Goal: Information Seeking & Learning: Learn about a topic

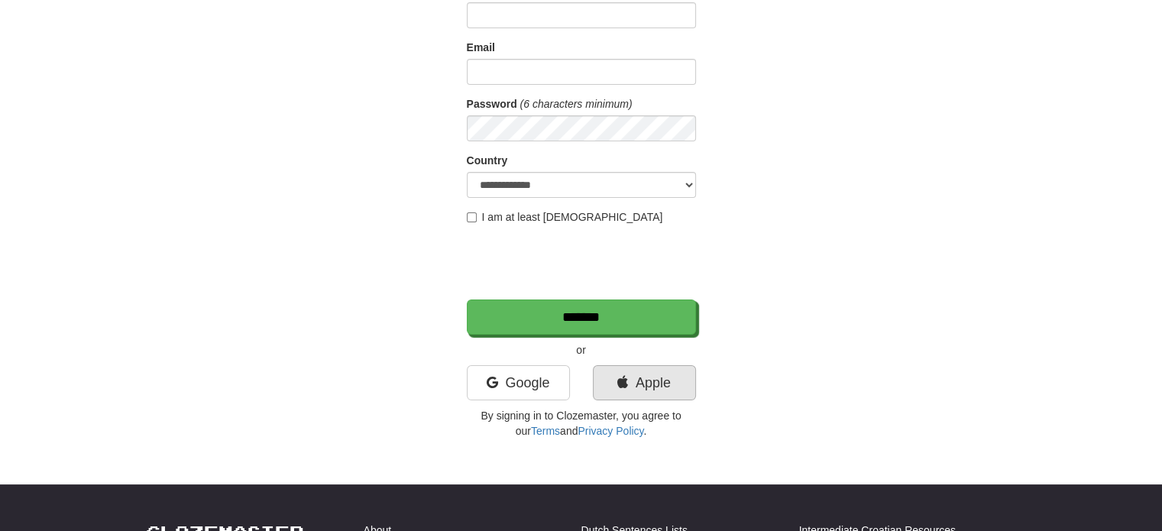
scroll to position [153, 0]
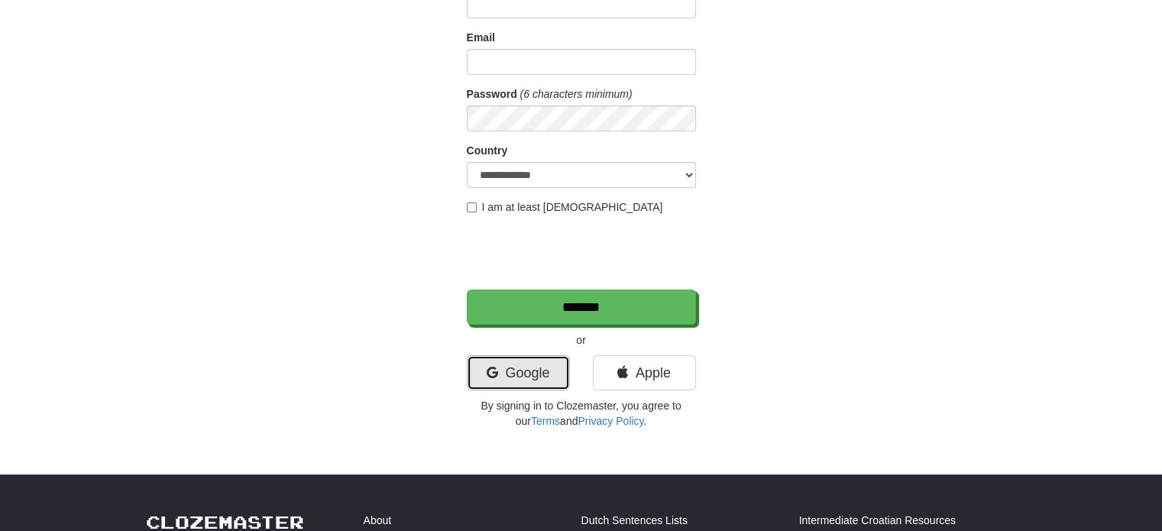
click at [528, 372] on link "Google" at bounding box center [518, 372] width 103 height 35
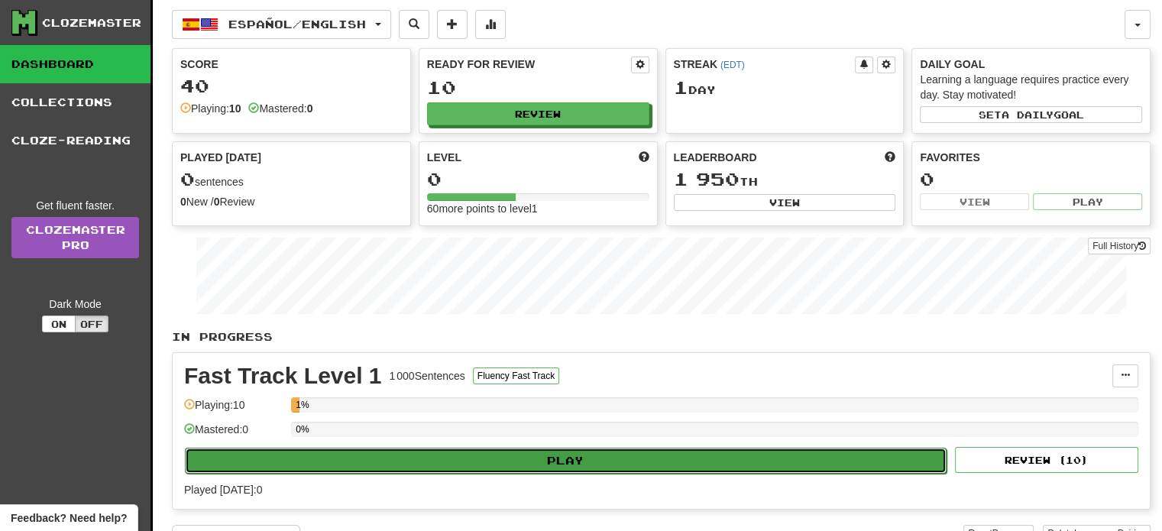
click at [547, 461] on button "Play" at bounding box center [565, 461] width 761 height 26
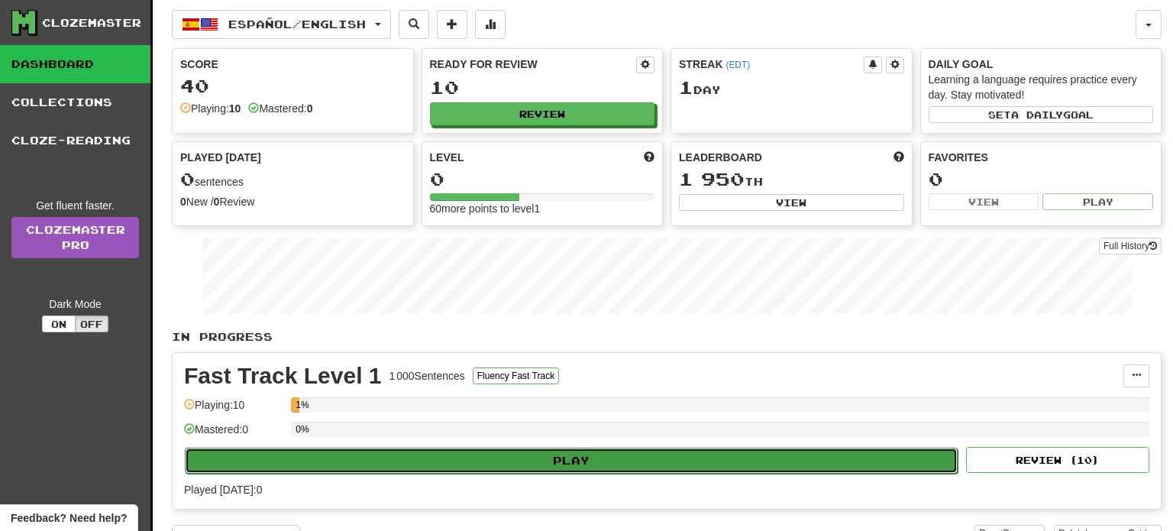
select select "**"
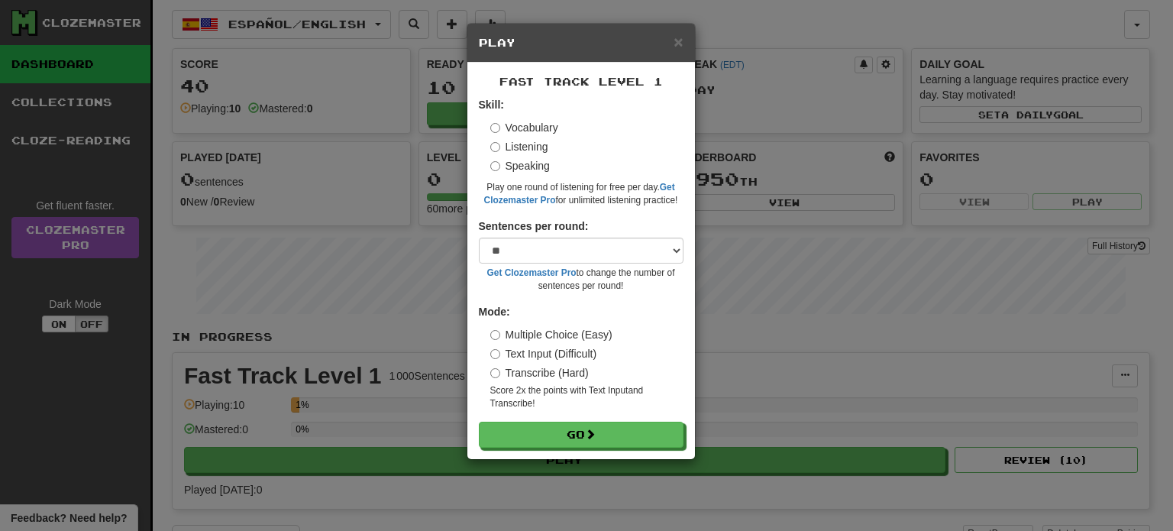
click at [603, 451] on div "Fast Track Level 1 Skill: Vocabulary Listening Speaking Play one round of liste…" at bounding box center [581, 261] width 228 height 396
click at [605, 434] on button "Go" at bounding box center [582, 435] width 205 height 26
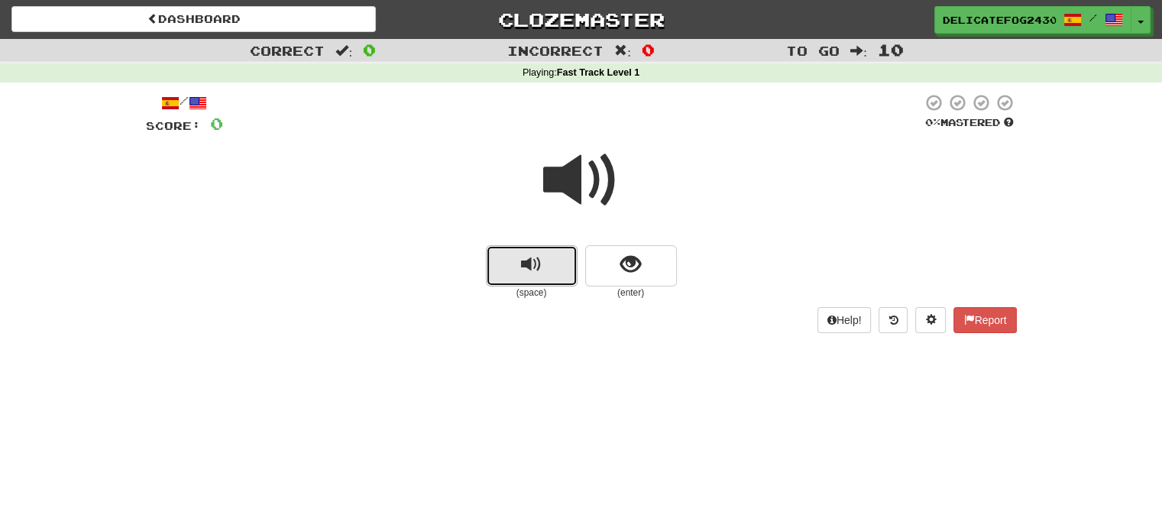
click at [550, 266] on button "replay audio" at bounding box center [532, 265] width 92 height 41
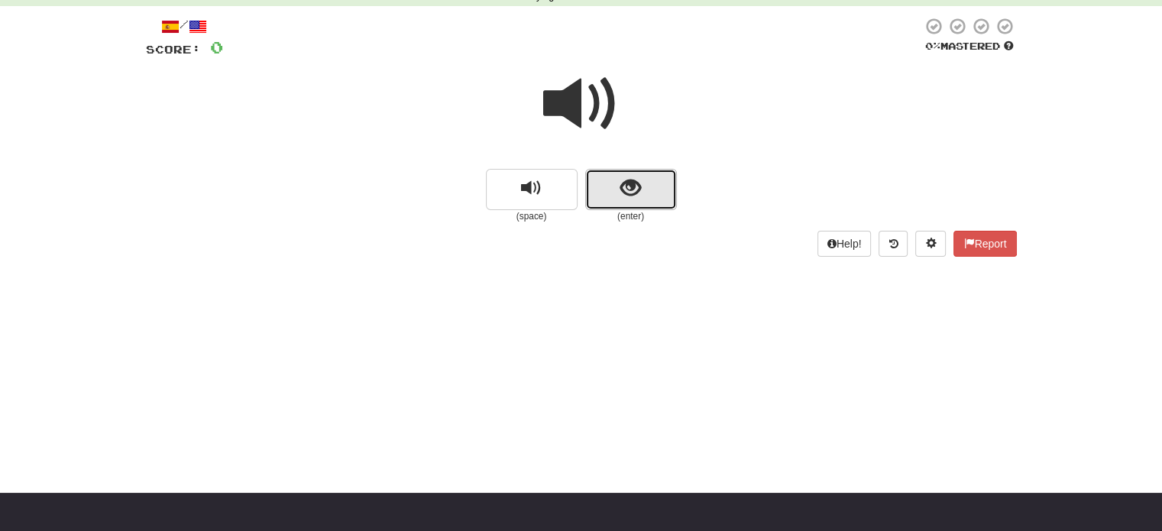
click at [646, 192] on button "show sentence" at bounding box center [631, 189] width 92 height 41
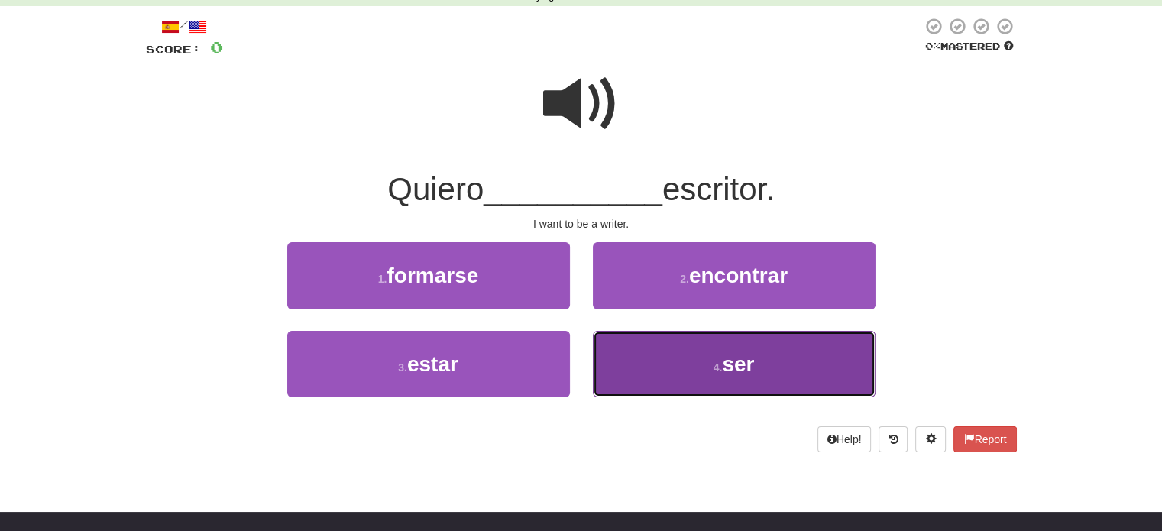
click at [714, 360] on button "4 . ser" at bounding box center [734, 364] width 283 height 66
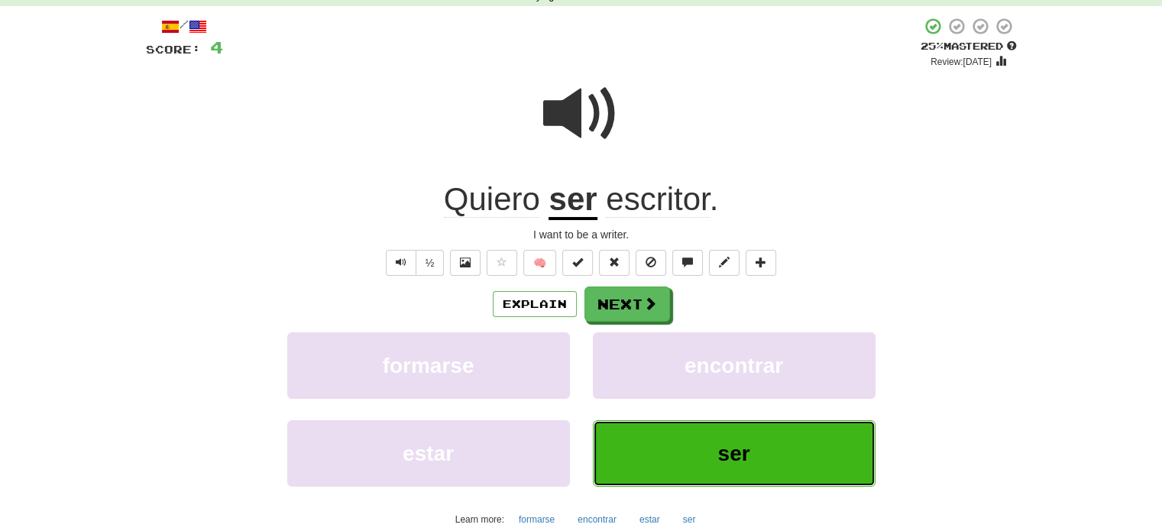
click at [703, 448] on button "ser" at bounding box center [734, 453] width 283 height 66
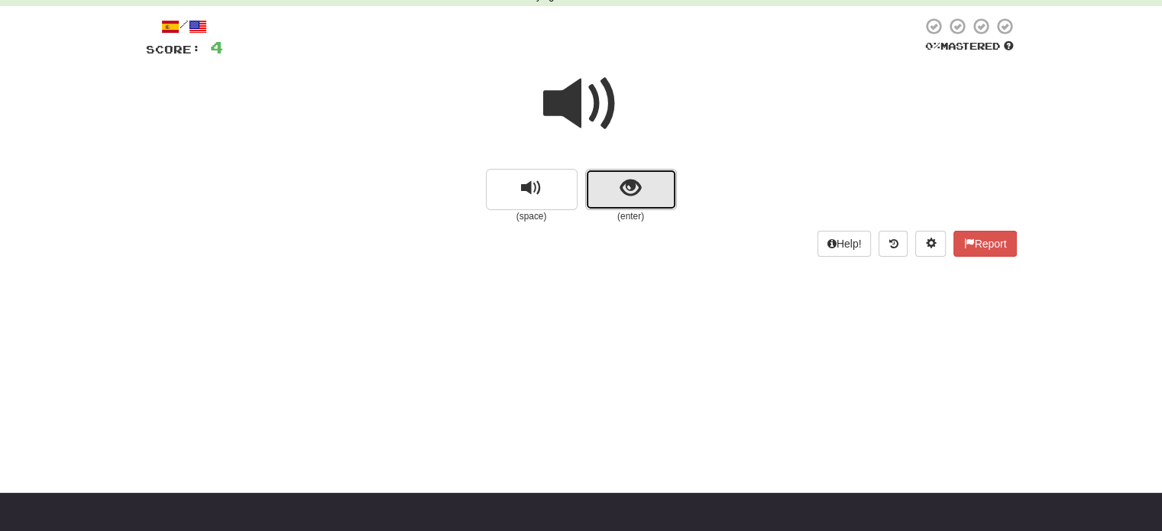
click at [650, 195] on button "show sentence" at bounding box center [631, 189] width 92 height 41
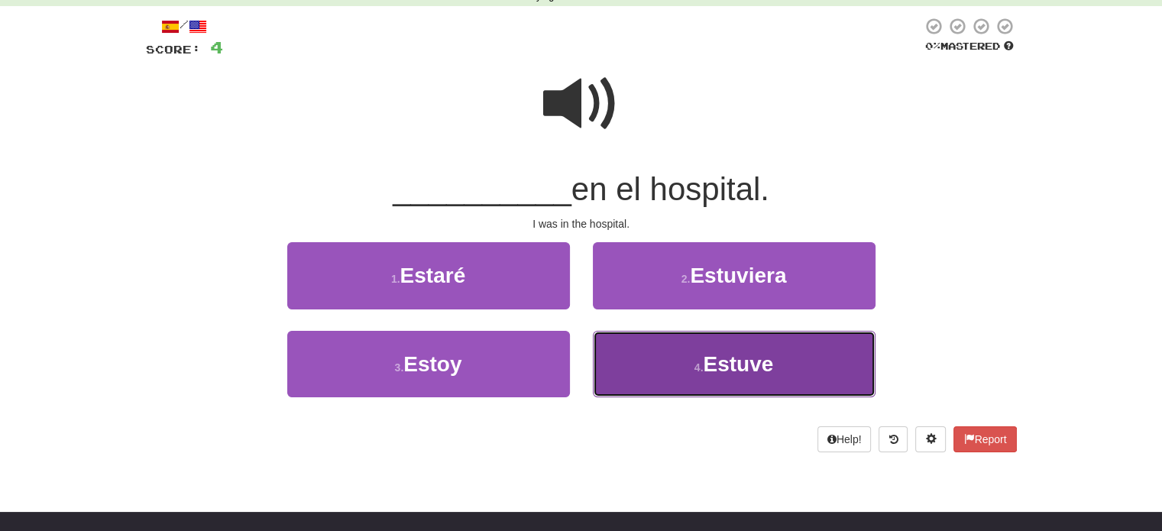
click at [724, 359] on span "Estuve" at bounding box center [738, 364] width 70 height 24
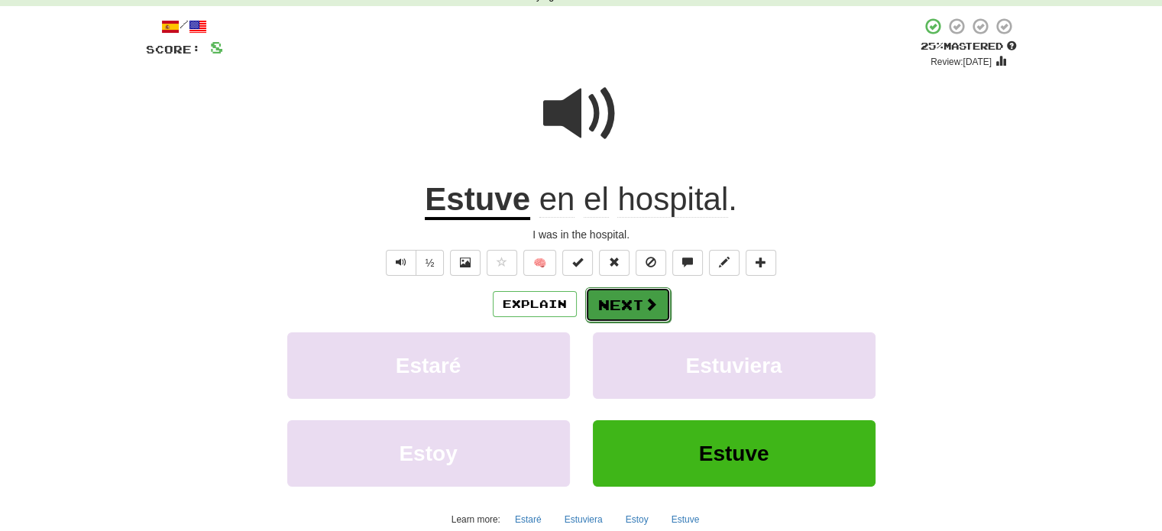
click at [645, 317] on button "Next" at bounding box center [628, 304] width 86 height 35
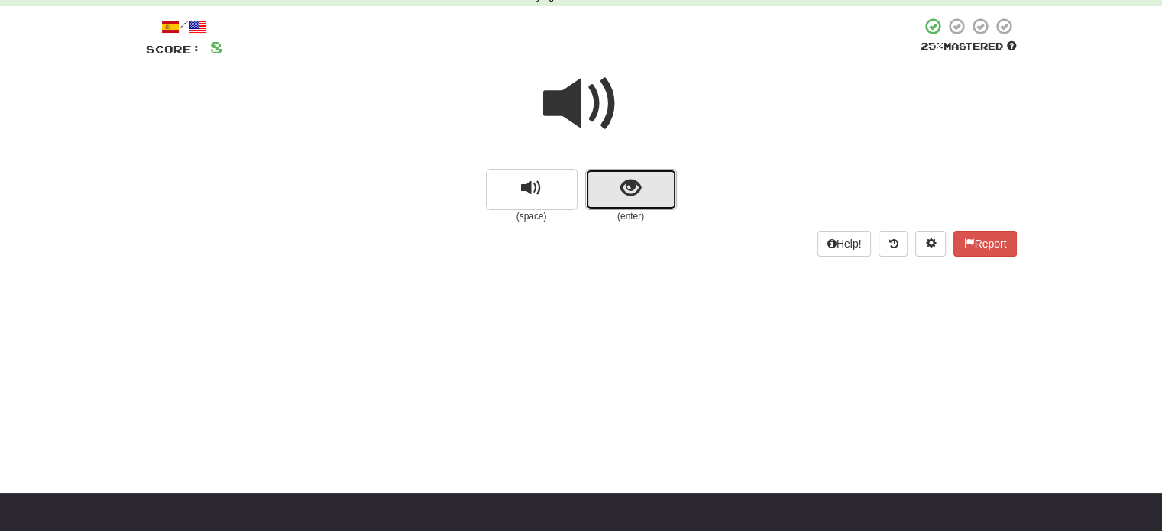
click at [651, 198] on button "show sentence" at bounding box center [631, 189] width 92 height 41
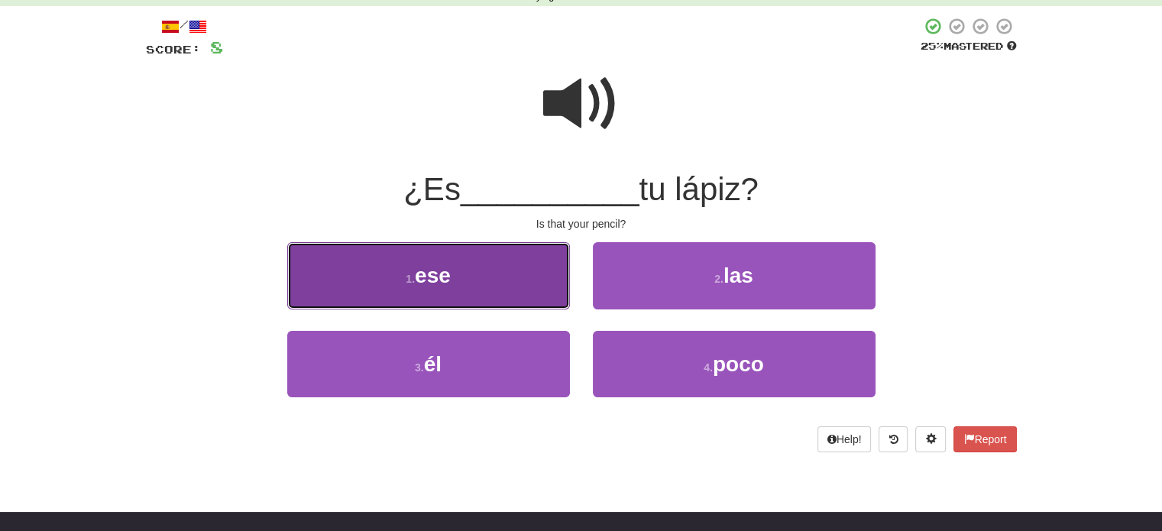
click at [418, 281] on span "ese" at bounding box center [433, 275] width 36 height 24
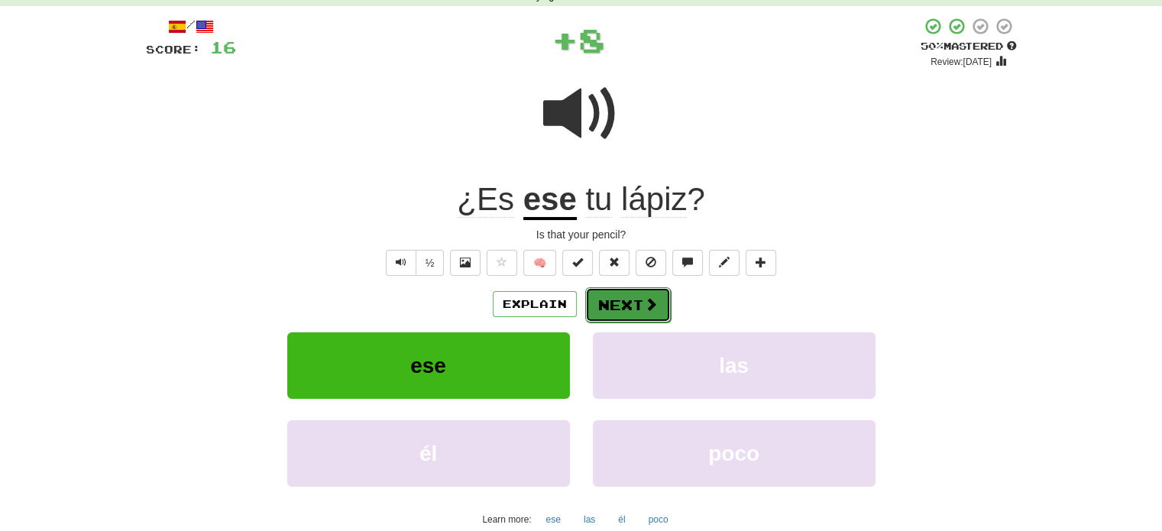
click at [648, 301] on span at bounding box center [651, 304] width 14 height 14
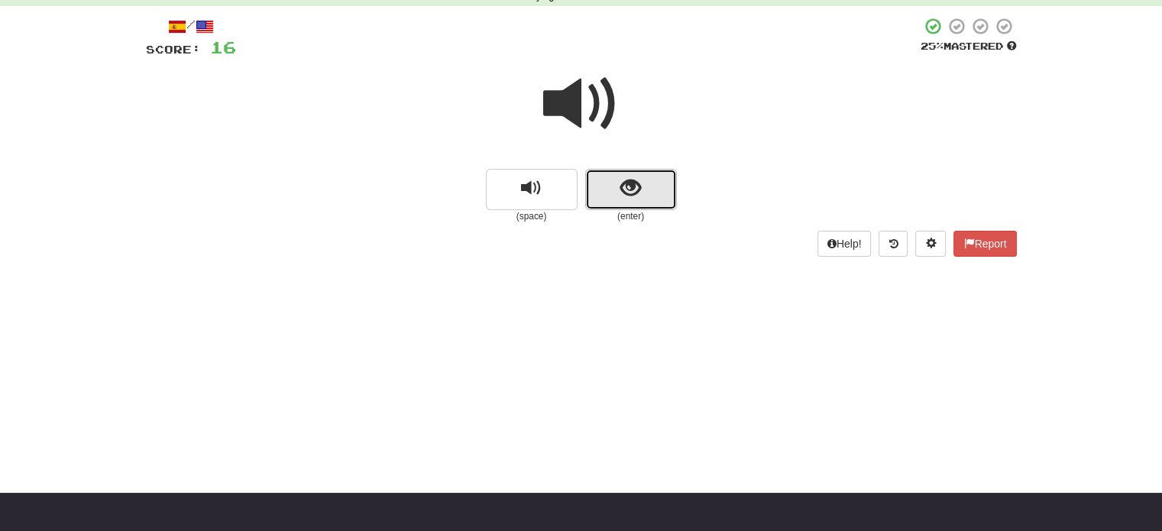
click at [637, 200] on button "show sentence" at bounding box center [631, 189] width 92 height 41
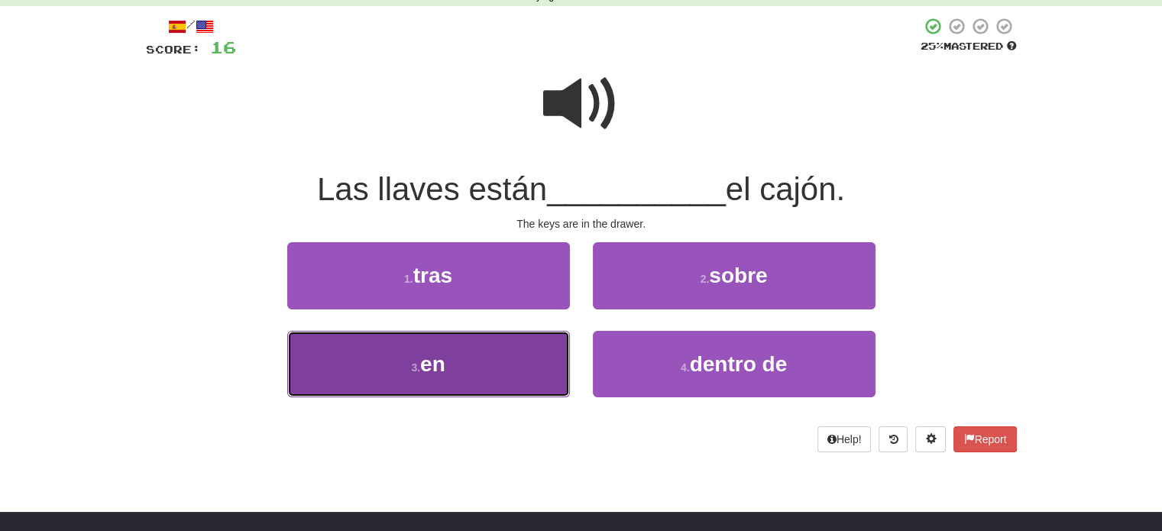
click at [437, 370] on span "en" at bounding box center [432, 364] width 25 height 24
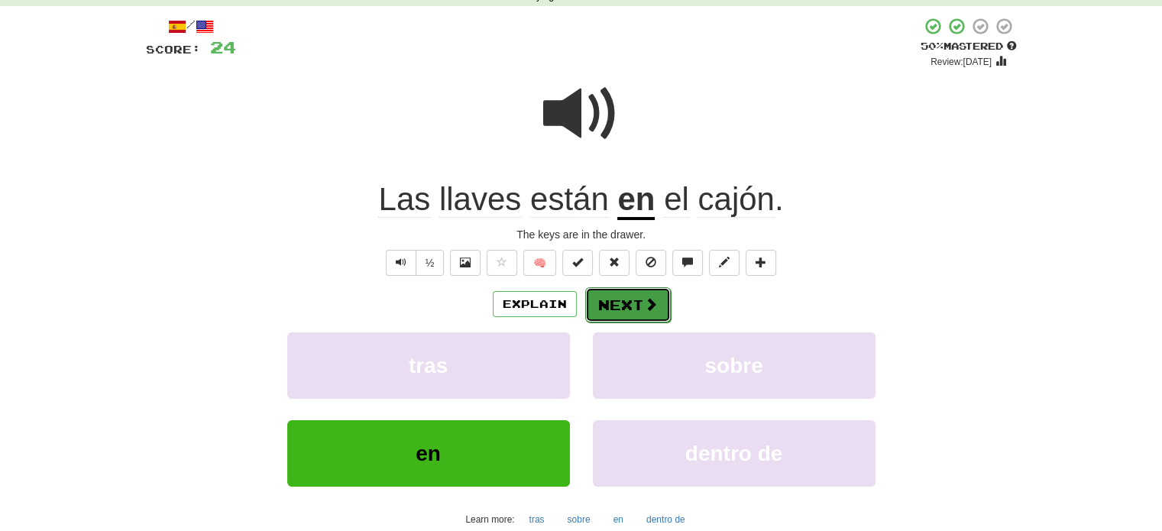
click at [655, 305] on span at bounding box center [651, 304] width 14 height 14
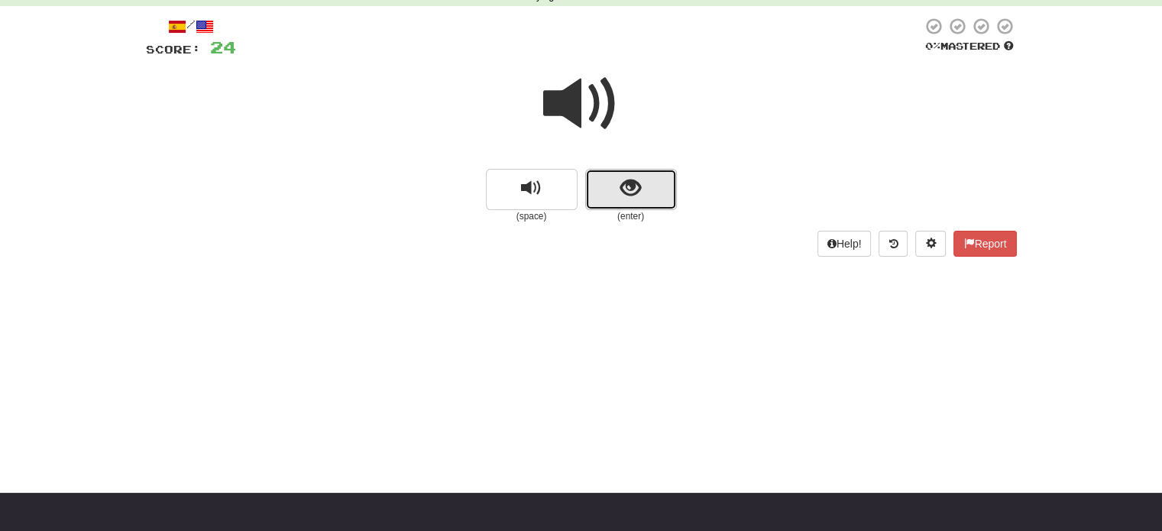
click at [667, 200] on button "show sentence" at bounding box center [631, 189] width 92 height 41
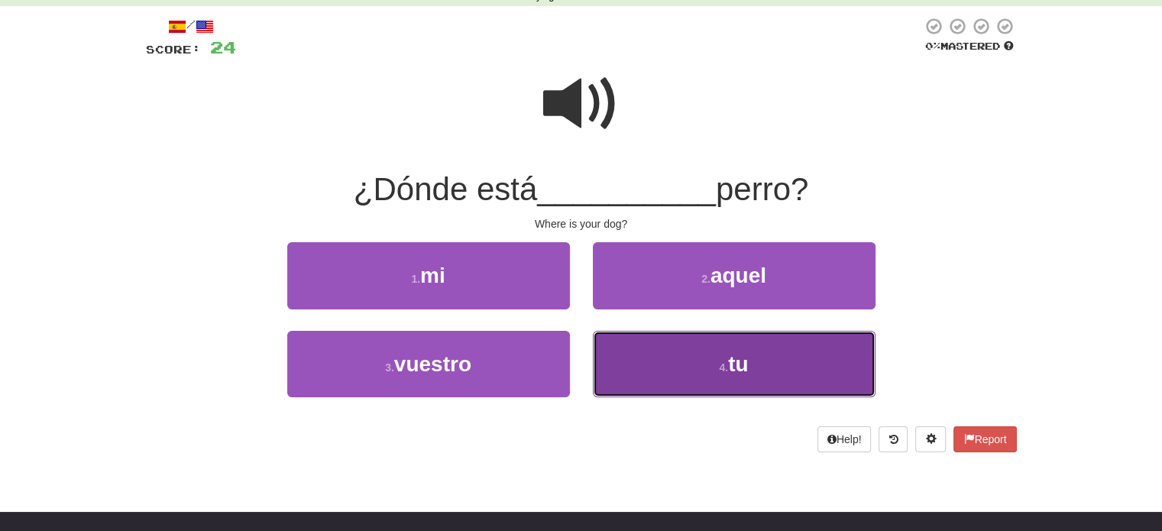
click at [725, 378] on button "4 . tu" at bounding box center [734, 364] width 283 height 66
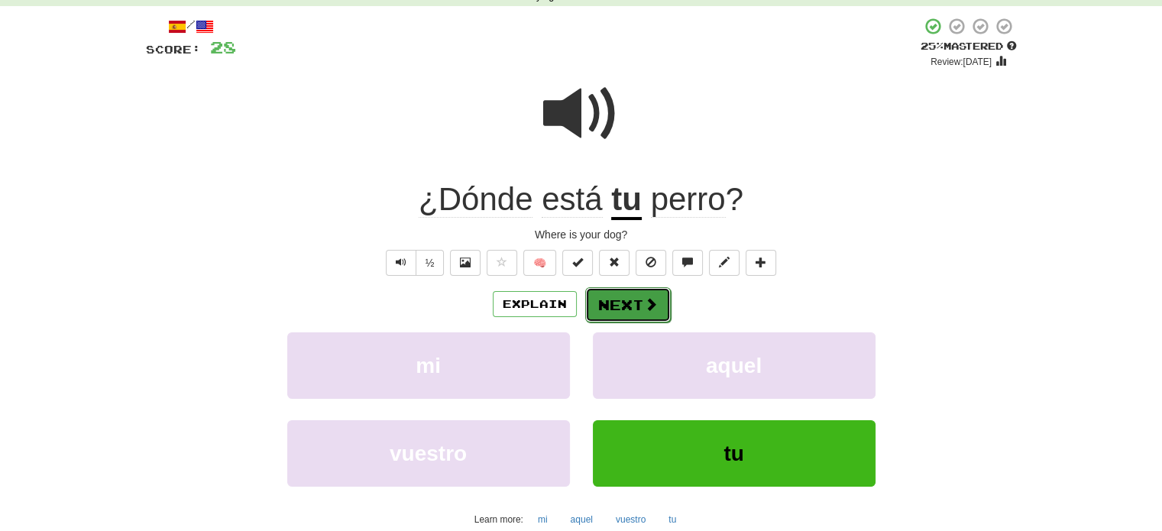
click at [658, 313] on button "Next" at bounding box center [628, 304] width 86 height 35
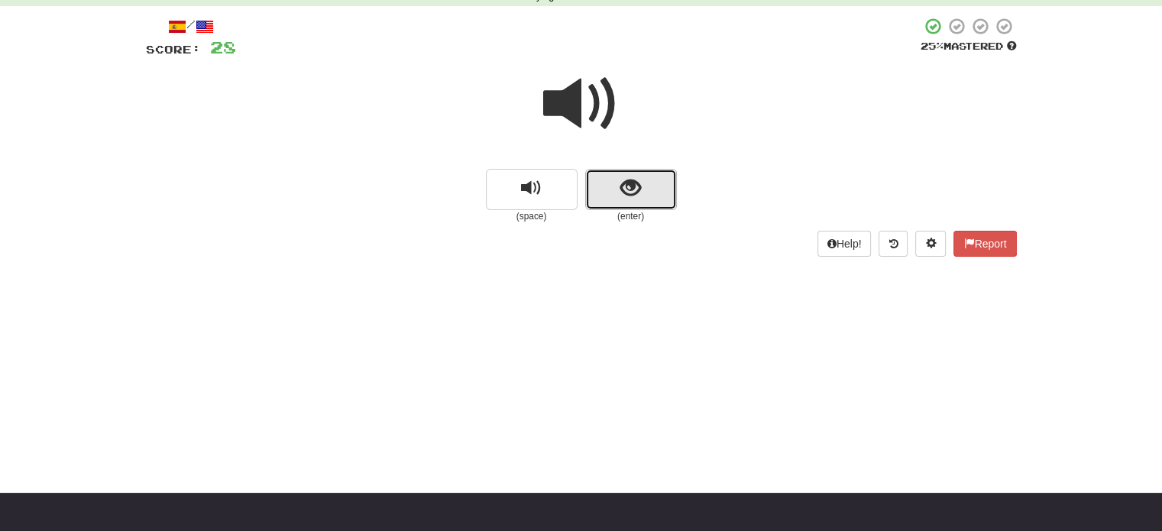
click at [645, 205] on button "show sentence" at bounding box center [631, 189] width 92 height 41
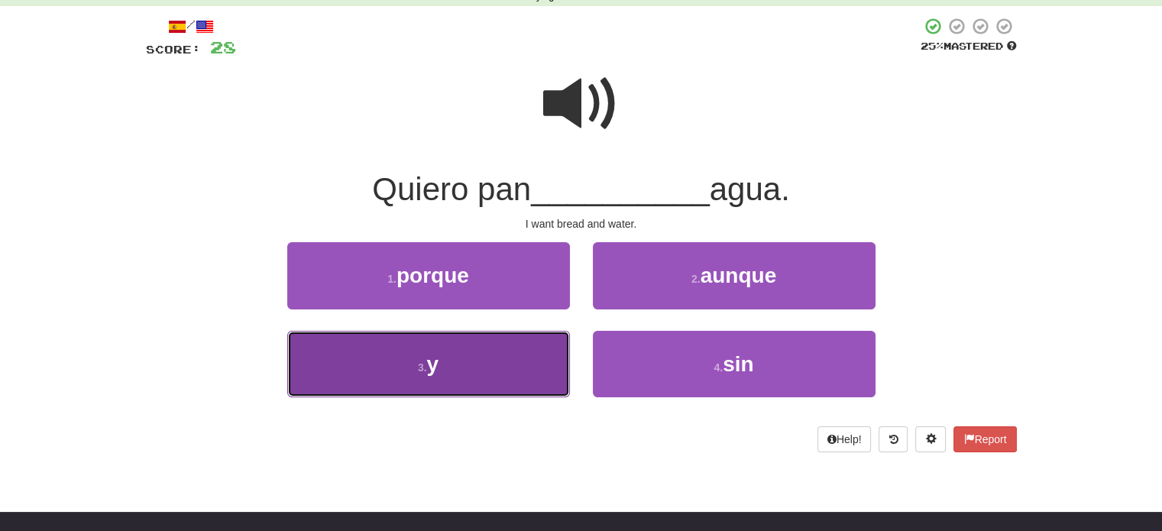
click at [462, 382] on button "3 . y" at bounding box center [428, 364] width 283 height 66
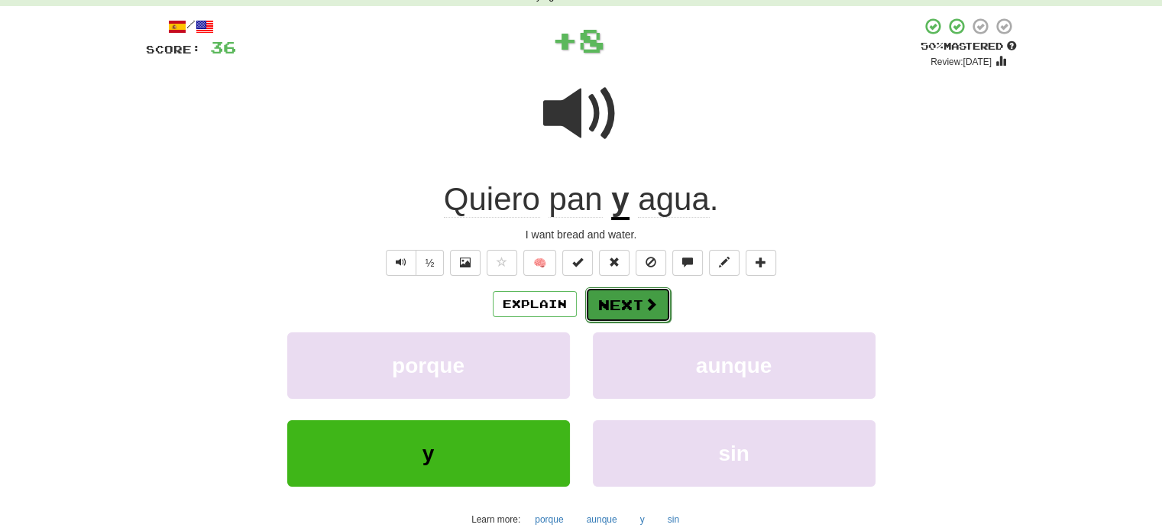
click at [626, 302] on button "Next" at bounding box center [628, 304] width 86 height 35
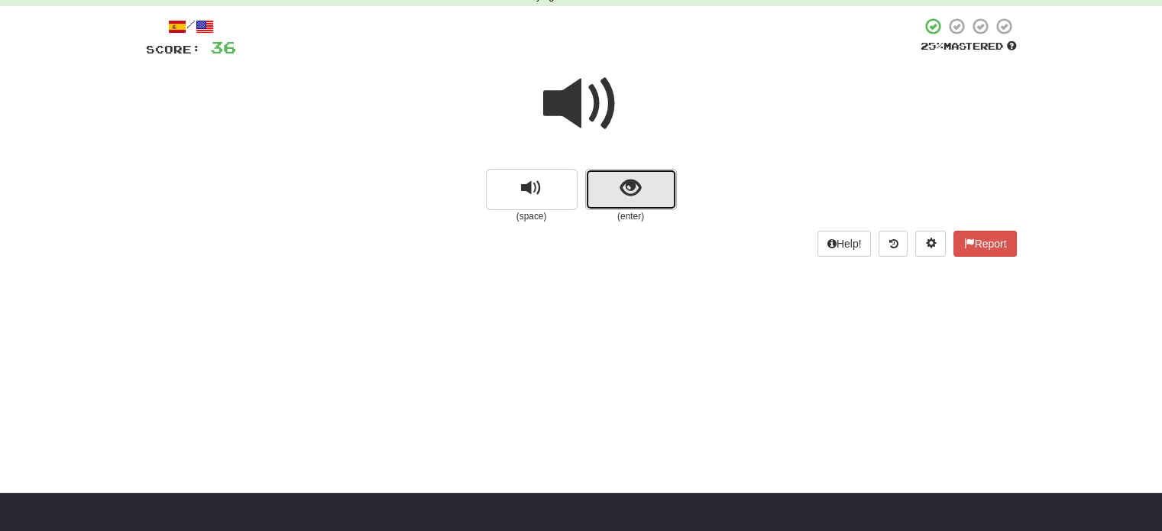
click at [648, 200] on button "show sentence" at bounding box center [631, 189] width 92 height 41
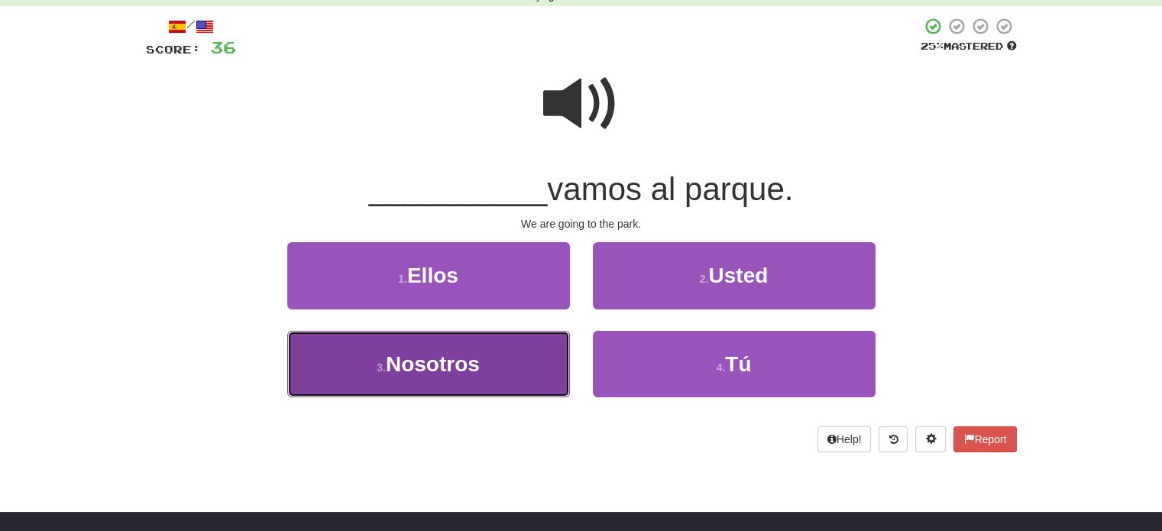
click at [448, 359] on span "Nosotros" at bounding box center [433, 364] width 94 height 24
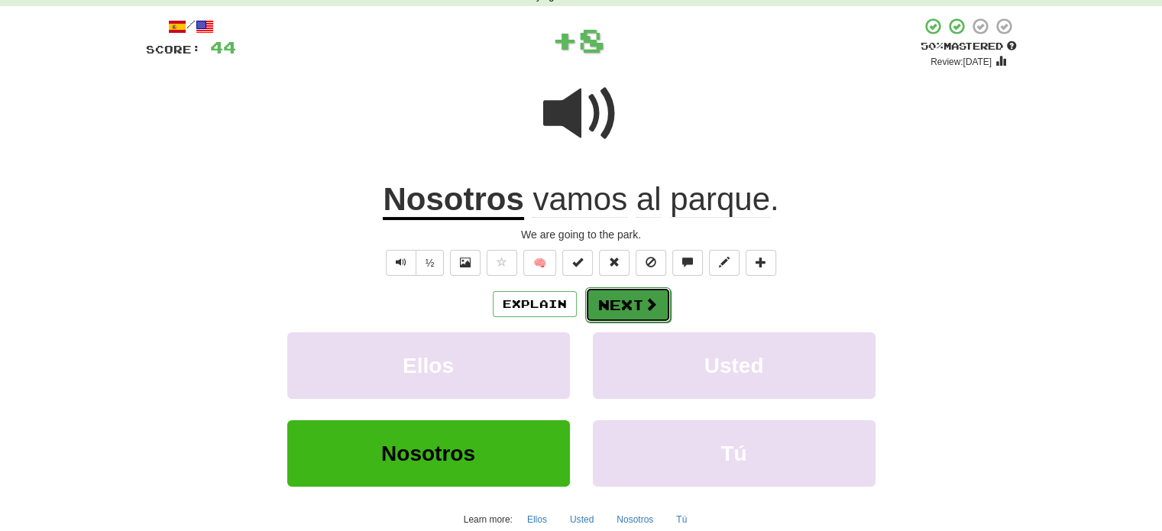
click at [627, 312] on button "Next" at bounding box center [628, 304] width 86 height 35
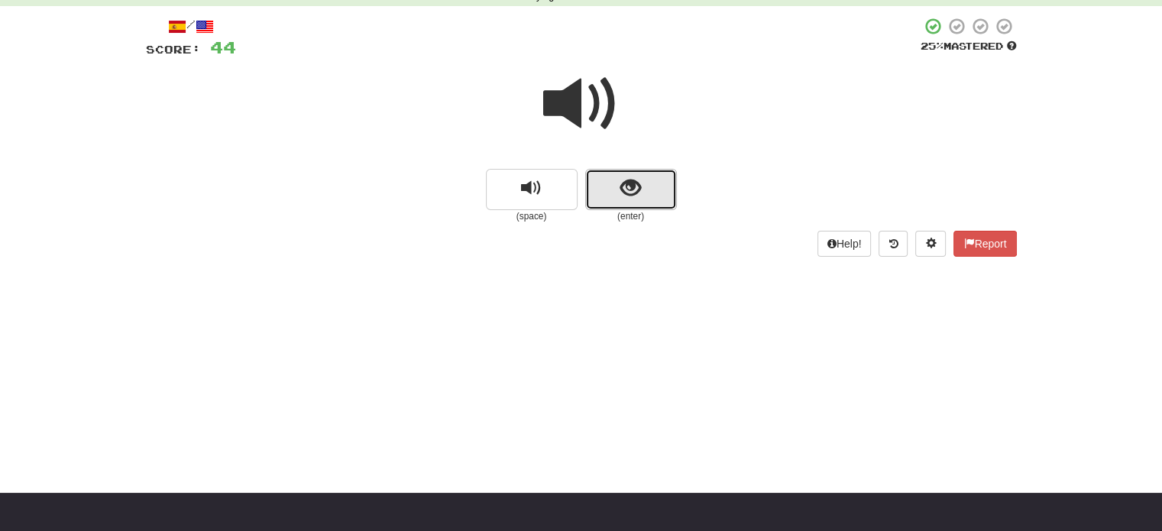
click at [642, 201] on button "show sentence" at bounding box center [631, 189] width 92 height 41
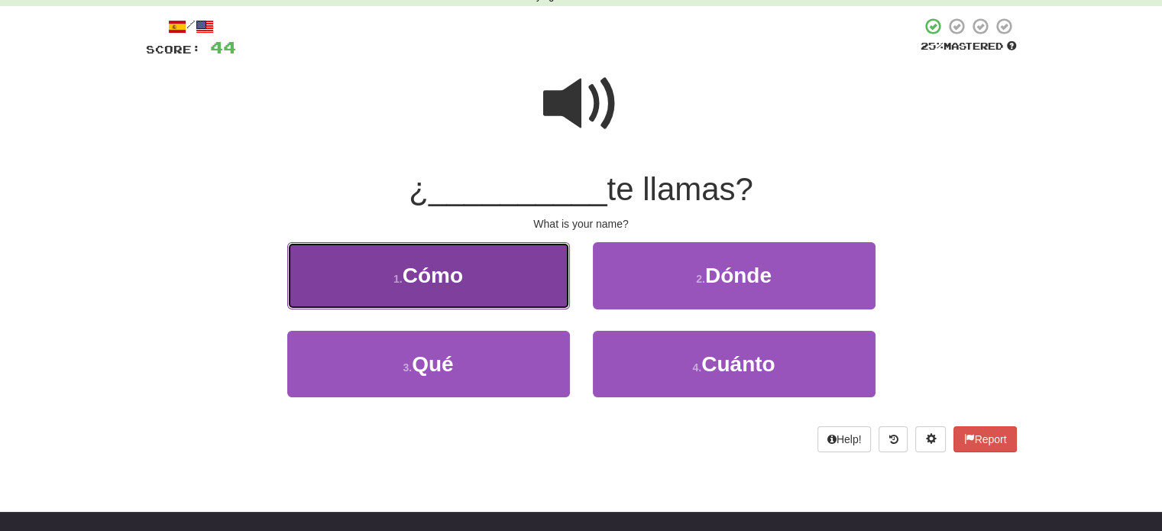
click at [457, 288] on button "1 . Cómo" at bounding box center [428, 275] width 283 height 66
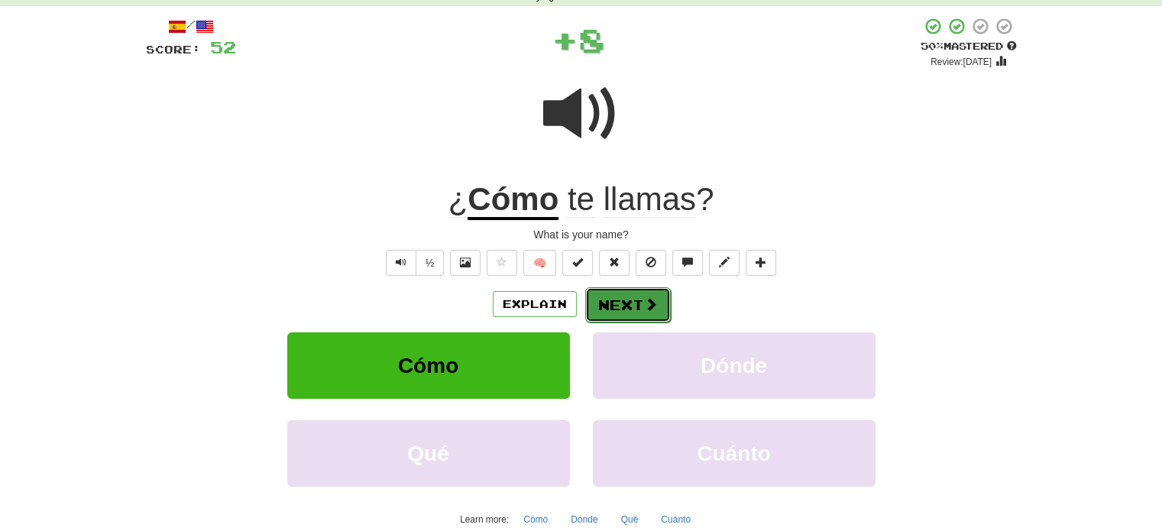
click at [631, 302] on button "Next" at bounding box center [628, 304] width 86 height 35
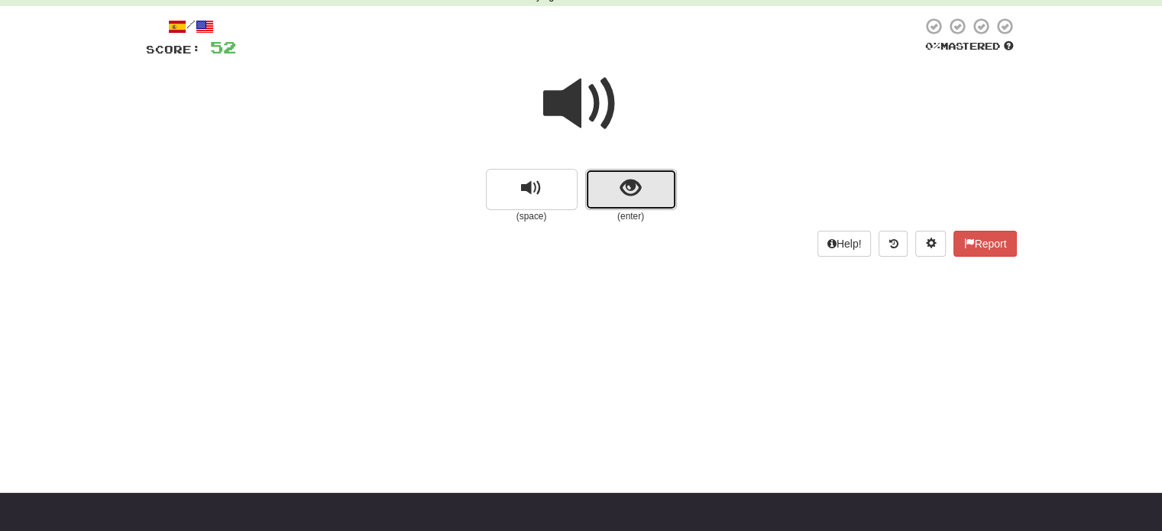
click at [651, 204] on button "show sentence" at bounding box center [631, 189] width 92 height 41
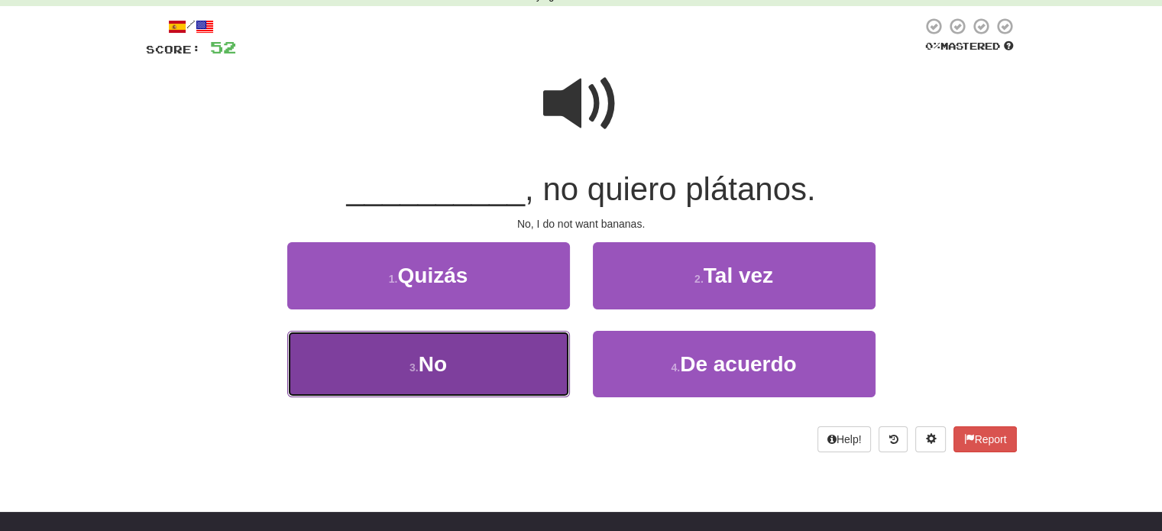
click at [426, 354] on span "No" at bounding box center [433, 364] width 28 height 24
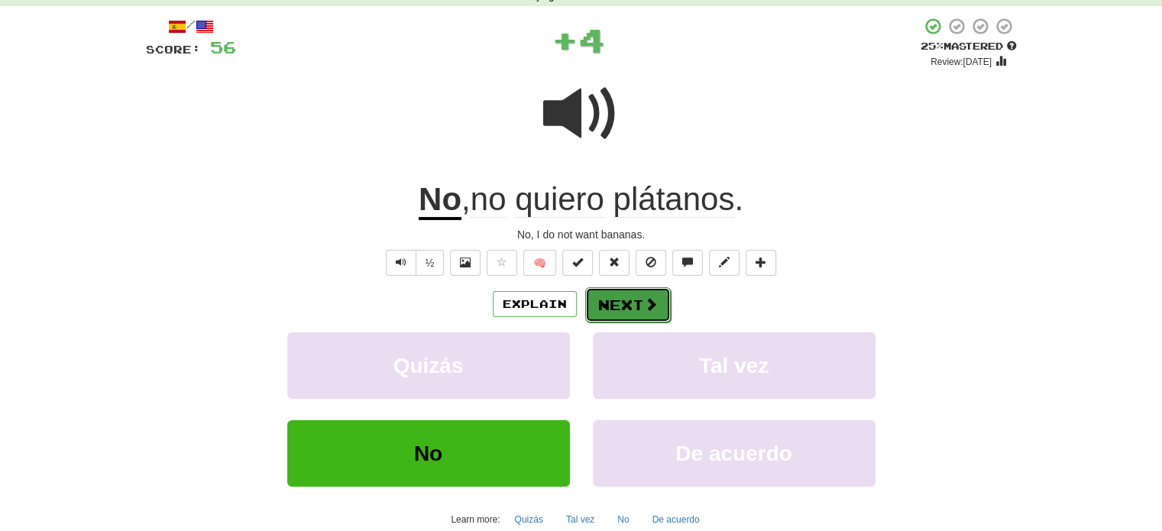
click at [631, 302] on button "Next" at bounding box center [628, 304] width 86 height 35
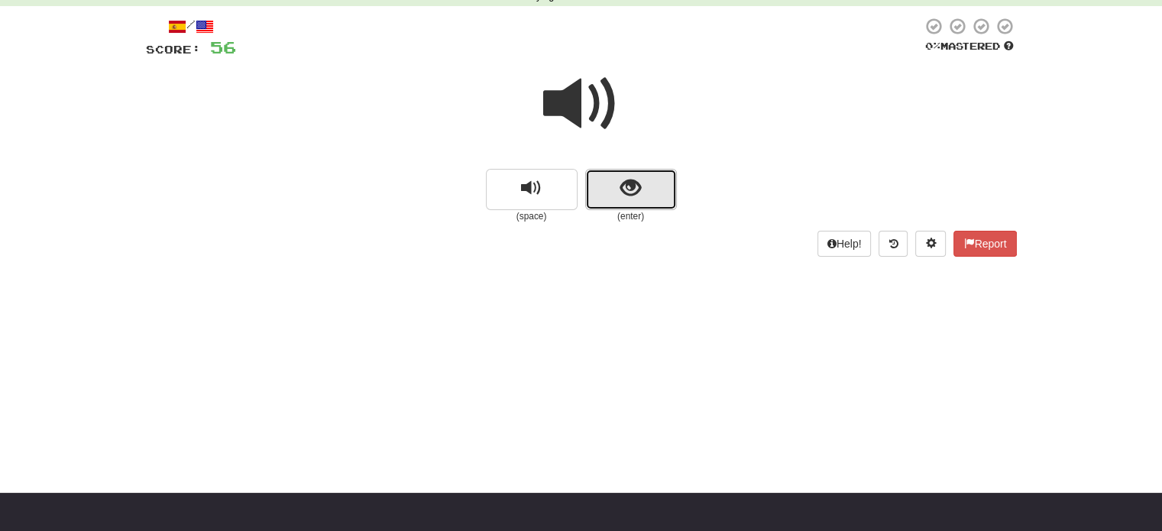
click at [635, 180] on span "show sentence" at bounding box center [630, 188] width 21 height 21
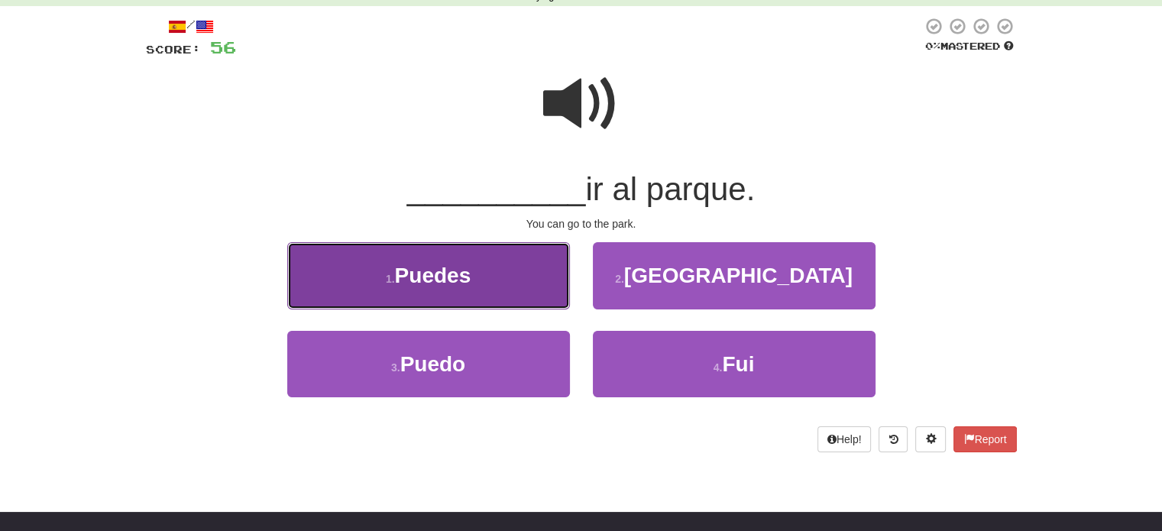
click at [540, 277] on button "1 . Puedes" at bounding box center [428, 275] width 283 height 66
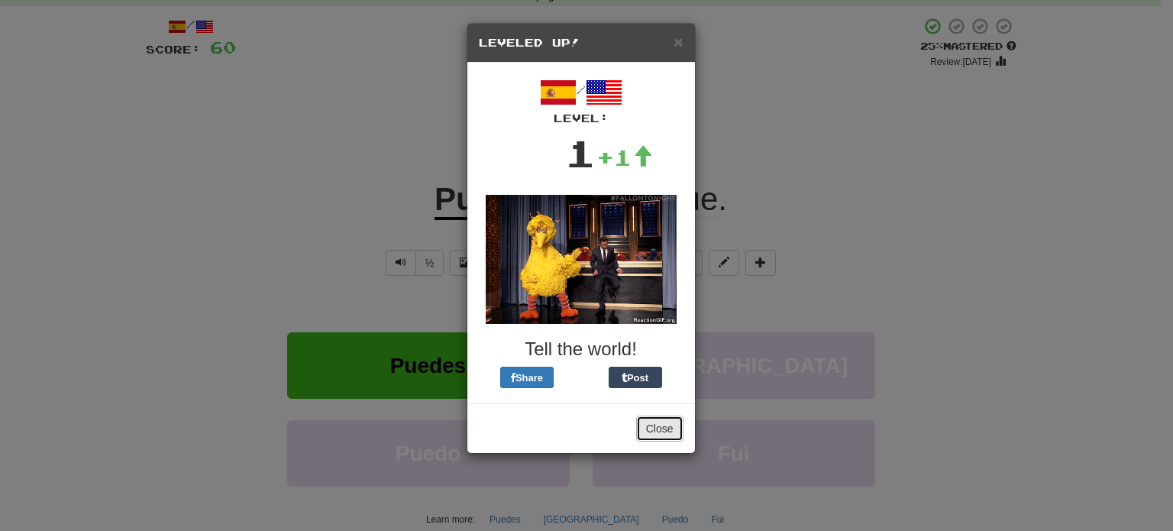
click at [656, 434] on button "Close" at bounding box center [659, 428] width 47 height 26
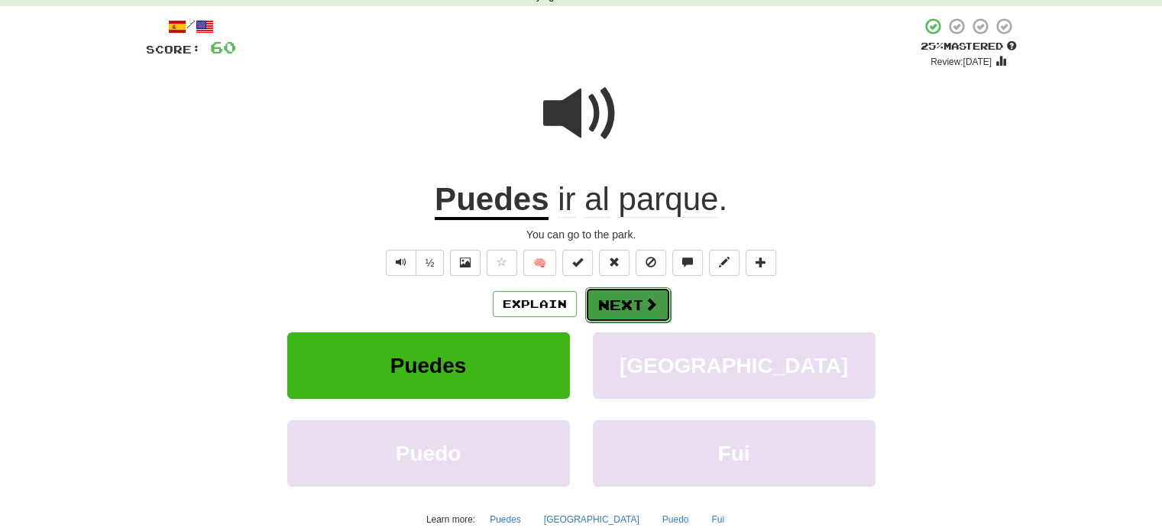
click at [635, 302] on button "Next" at bounding box center [628, 304] width 86 height 35
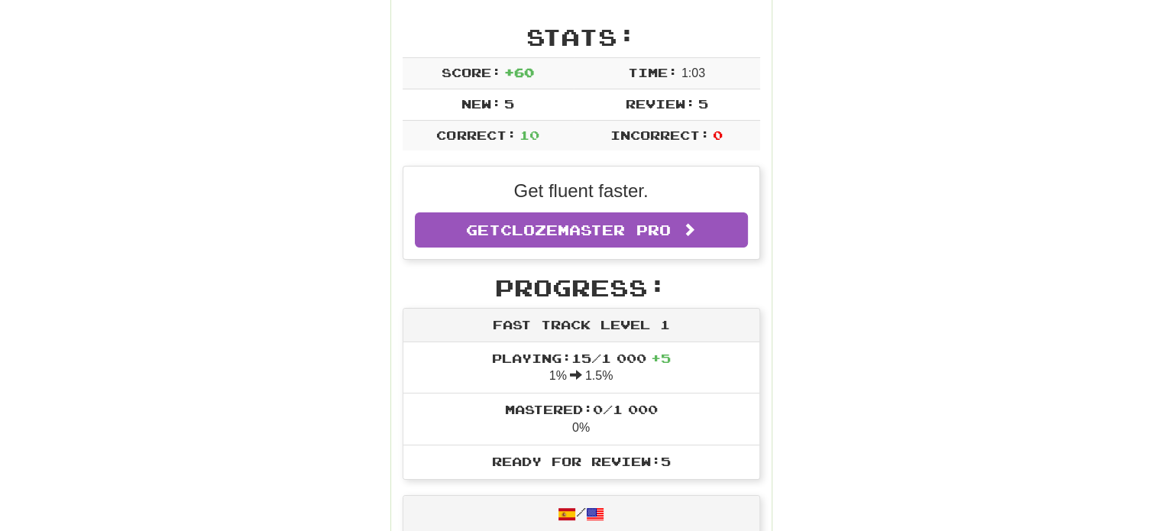
scroll to position [0, 0]
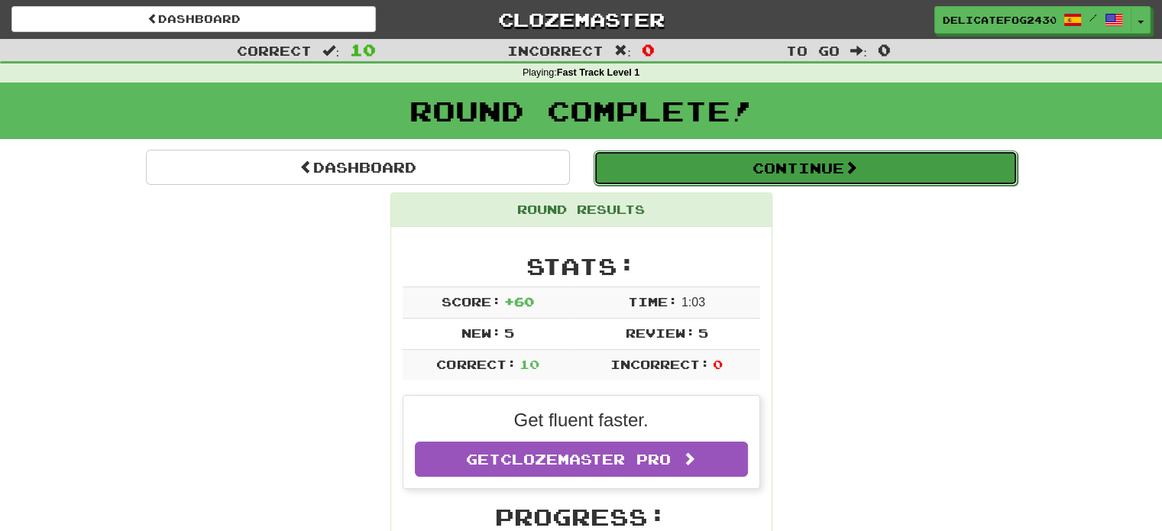
click at [765, 169] on button "Continue" at bounding box center [805, 167] width 424 height 35
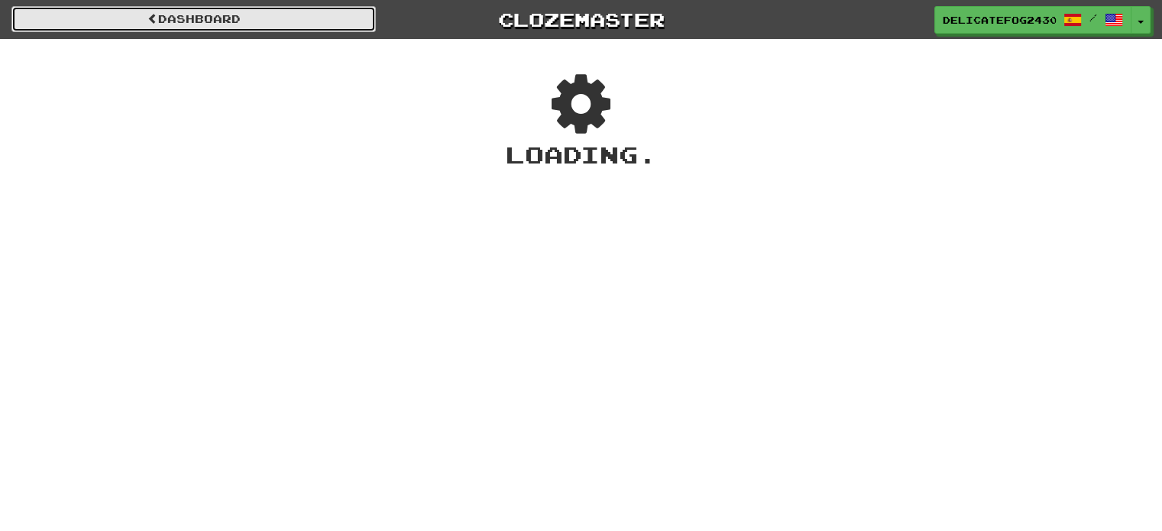
click at [227, 31] on link "Dashboard" at bounding box center [193, 19] width 364 height 26
